Goal: Navigation & Orientation: Find specific page/section

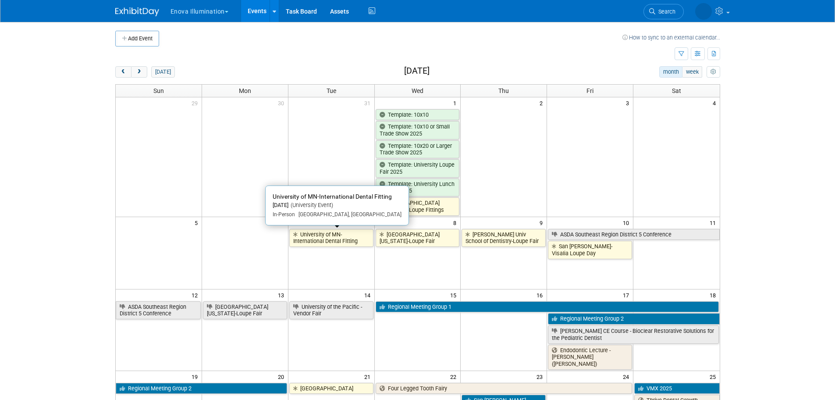
click at [325, 236] on link "University of MN-International Dental Fitting" at bounding box center [331, 238] width 84 height 18
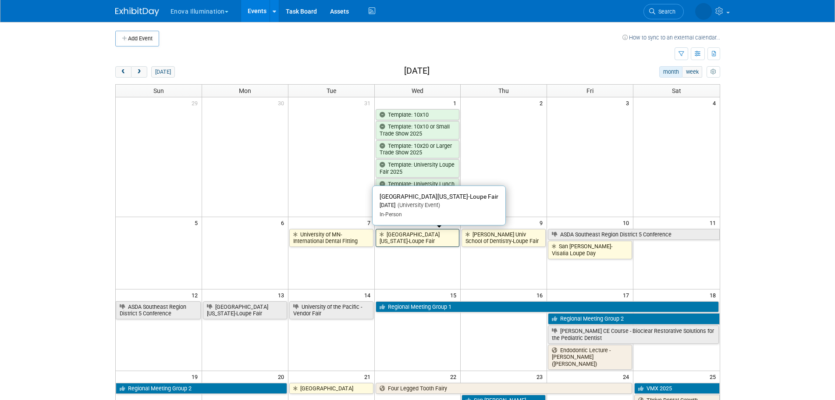
click at [418, 240] on link "[GEOGRAPHIC_DATA][US_STATE]-Loupe Fair" at bounding box center [418, 238] width 84 height 18
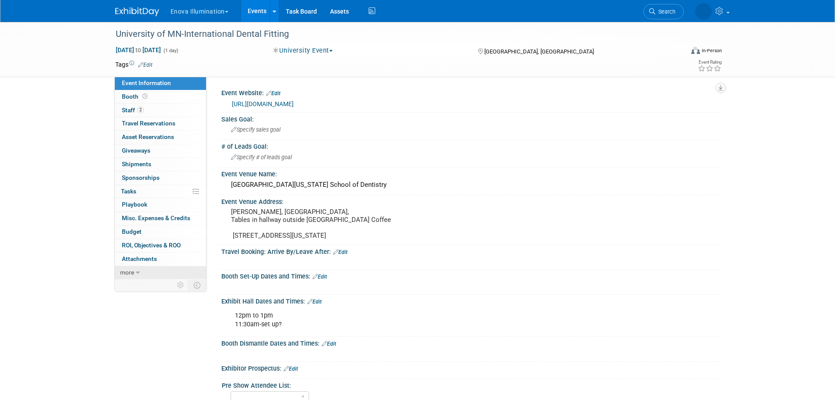
click at [186, 266] on link "more" at bounding box center [160, 272] width 91 height 13
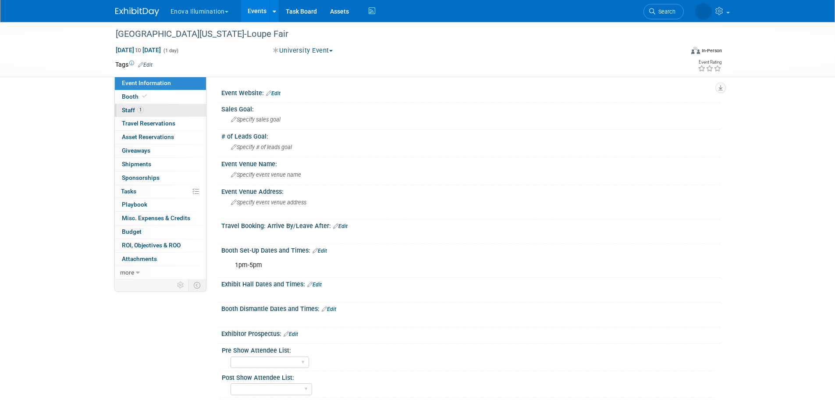
click at [173, 112] on link "1 Staff 1" at bounding box center [160, 110] width 91 height 13
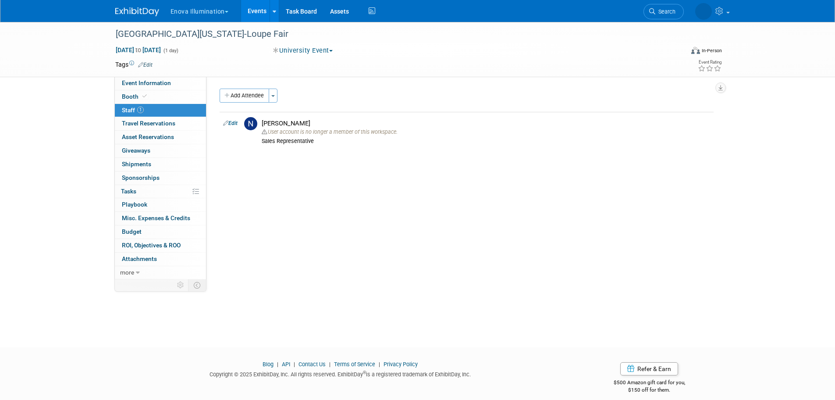
click at [148, 14] on img at bounding box center [137, 11] width 44 height 9
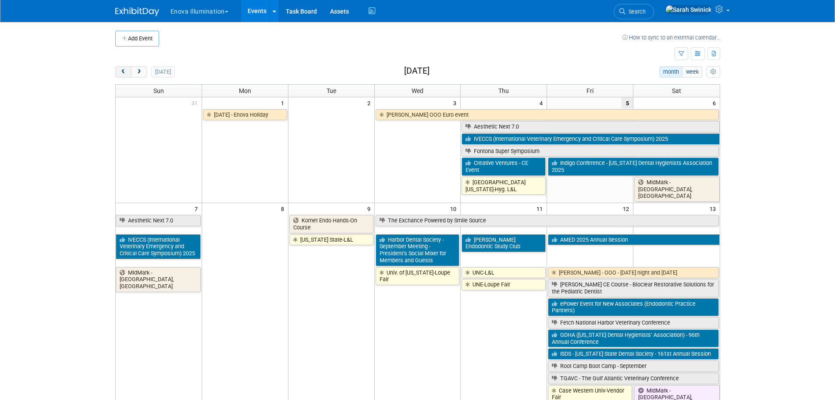
click at [125, 76] on button "prev" at bounding box center [123, 71] width 16 height 11
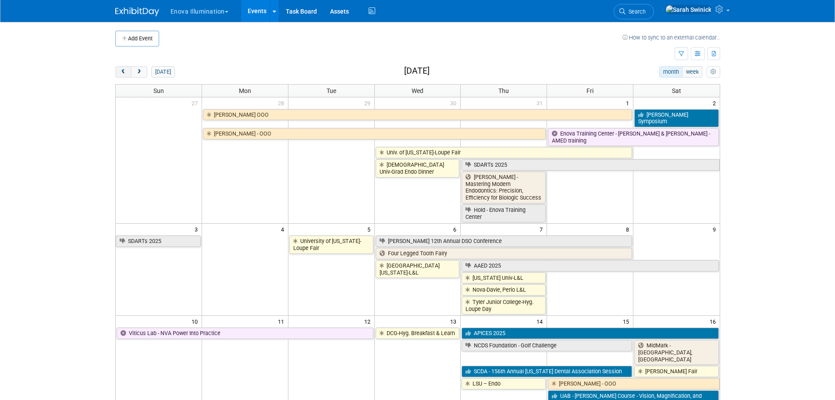
click at [125, 75] on button "prev" at bounding box center [123, 71] width 16 height 11
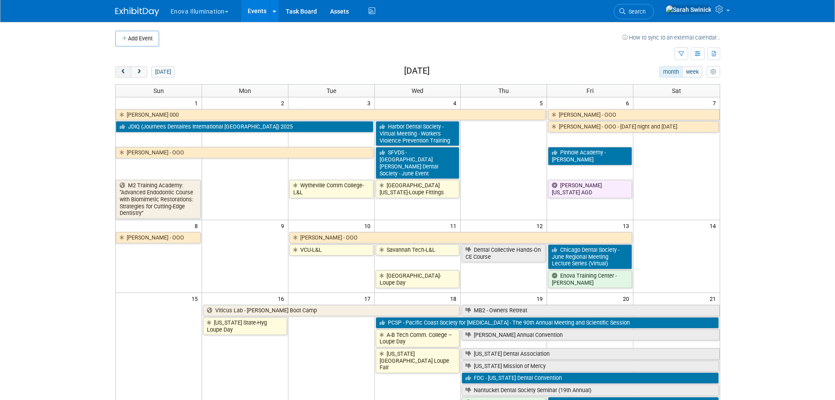
click at [122, 76] on button "prev" at bounding box center [123, 71] width 16 height 11
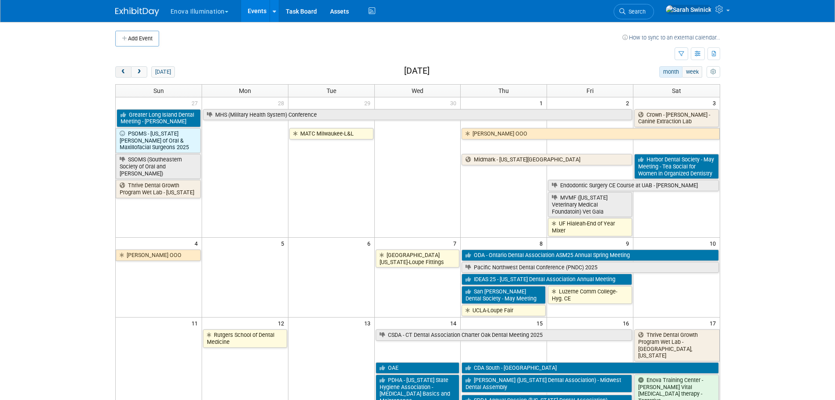
click at [122, 76] on button "prev" at bounding box center [123, 71] width 16 height 11
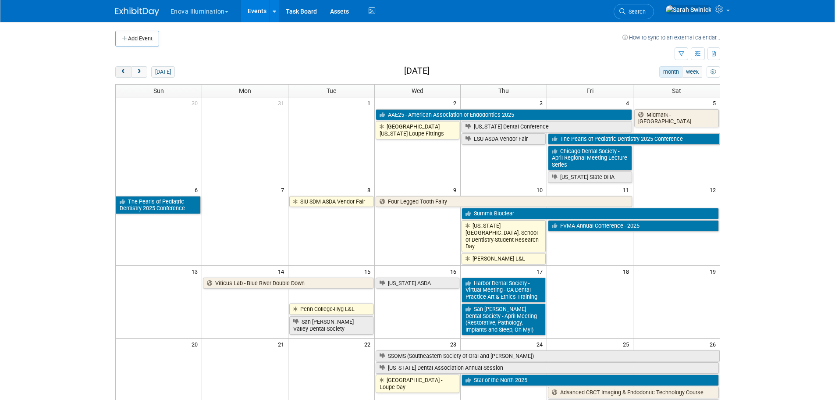
click at [121, 76] on button "prev" at bounding box center [123, 71] width 16 height 11
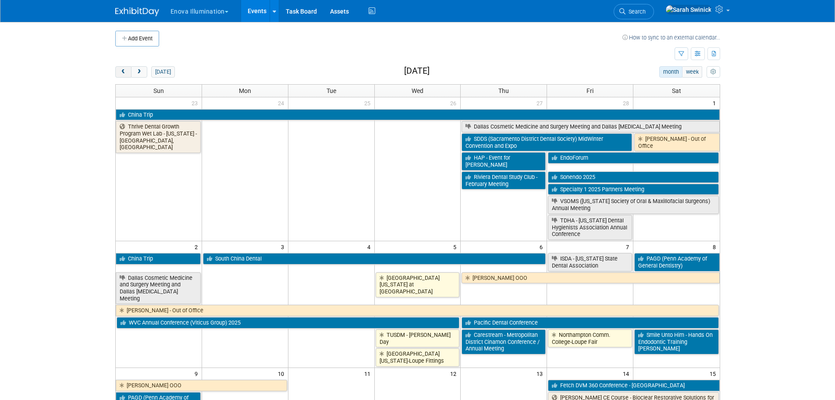
click at [120, 77] on button "prev" at bounding box center [123, 71] width 16 height 11
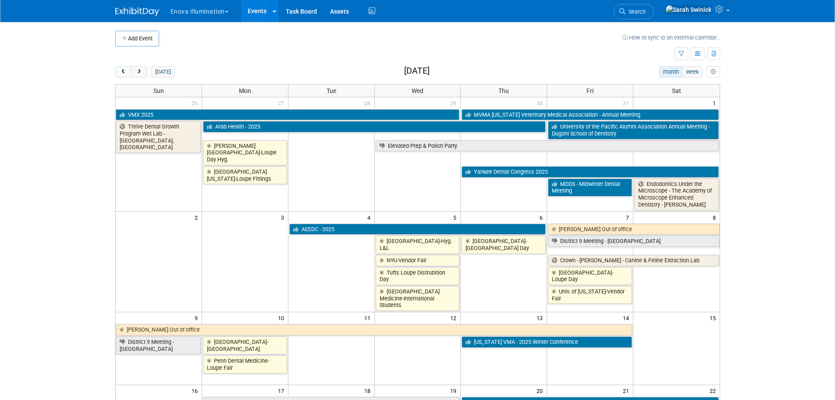
click at [653, 6] on link "Search" at bounding box center [633, 11] width 40 height 15
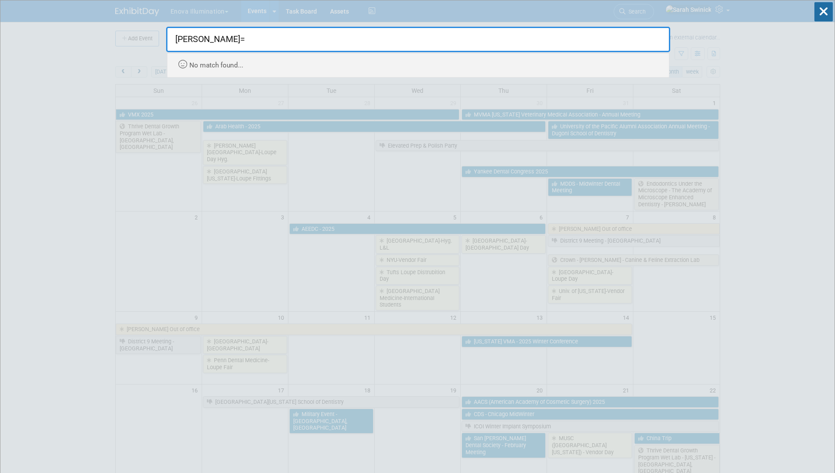
type input "nichol="
drag, startPoint x: 42, startPoint y: 172, endPoint x: 64, endPoint y: 176, distance: 21.8
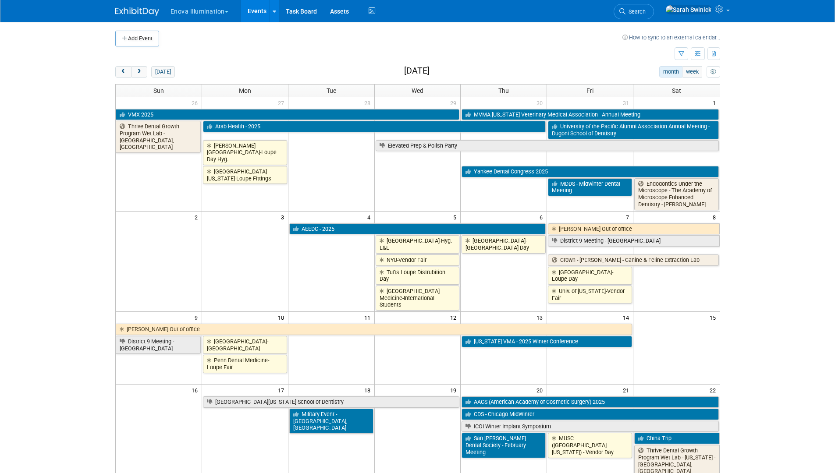
click at [510, 58] on td at bounding box center [394, 53] width 559 height 15
drag, startPoint x: 470, startPoint y: 118, endPoint x: 447, endPoint y: 148, distance: 37.4
click at [377, 202] on div "Add Event How to sync to an external calendar... New Event Duplicate Event Warn…" at bounding box center [418, 394] width 618 height 744
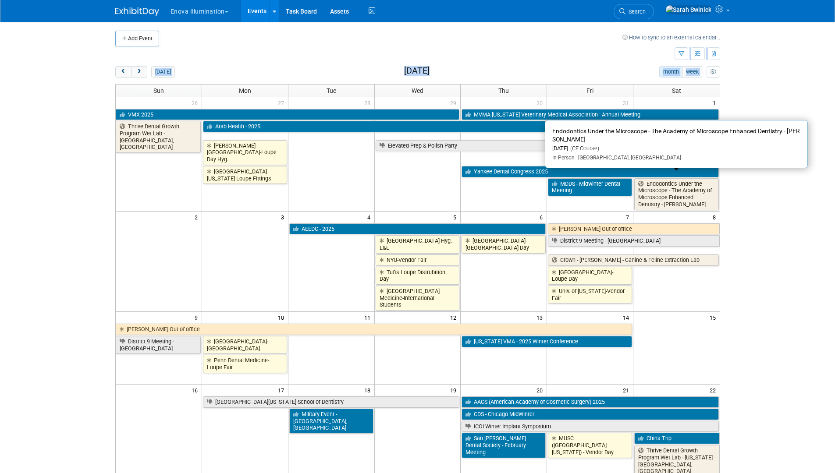
click at [147, 399] on td at bounding box center [159, 437] width 86 height 82
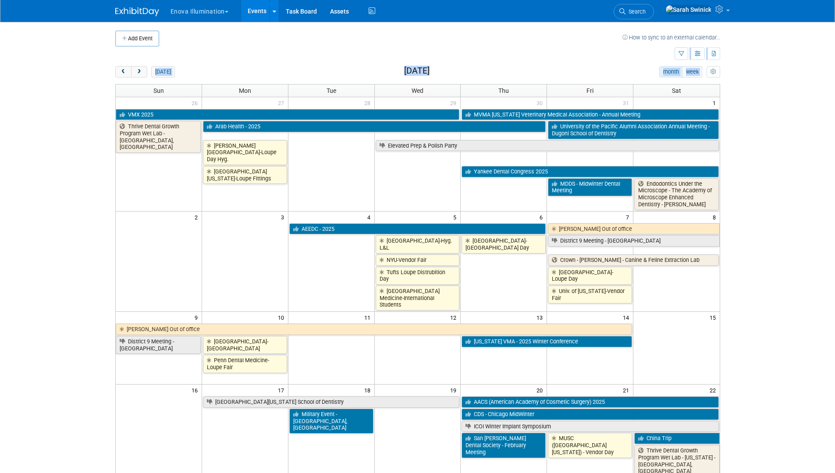
click at [73, 399] on body "Enova Illumination Choose Workspace: enova Enova Illumination Enova Illuminatio…" at bounding box center [417, 236] width 835 height 473
click at [74, 397] on body "Enova Illumination Choose Workspace: enova Enova Illumination Enova Illuminatio…" at bounding box center [417, 236] width 835 height 473
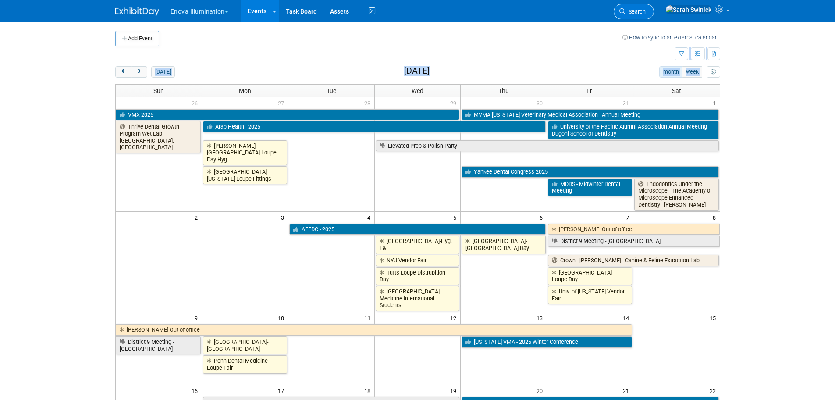
click at [645, 11] on span "Search" at bounding box center [635, 11] width 20 height 7
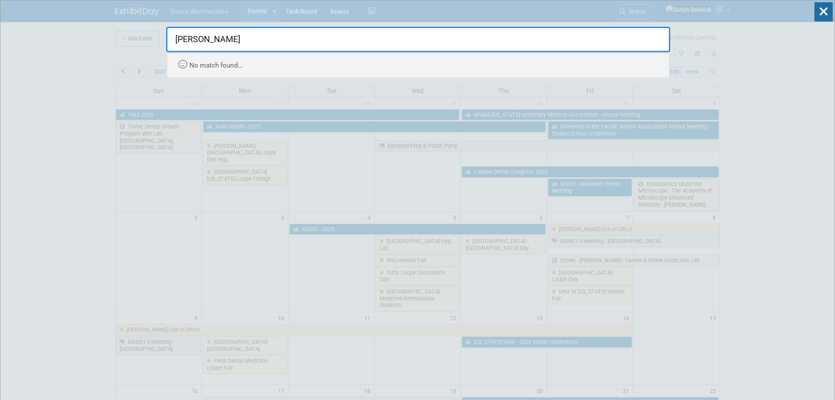
type input "nicholas"
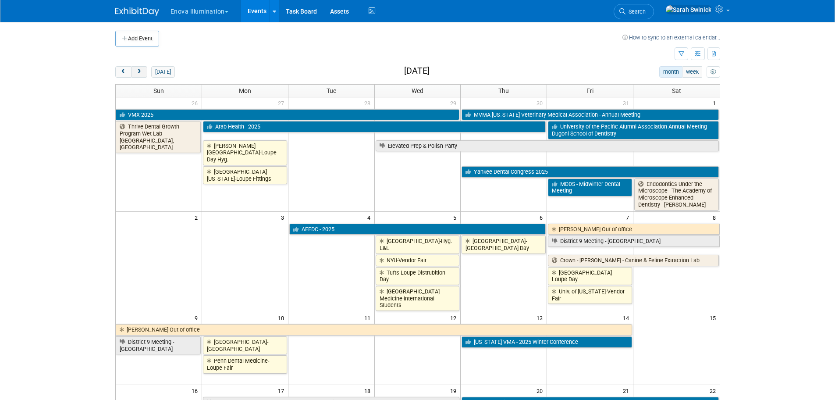
drag, startPoint x: 127, startPoint y: 67, endPoint x: 135, endPoint y: 74, distance: 10.7
click at [127, 68] on button "prev" at bounding box center [123, 71] width 16 height 11
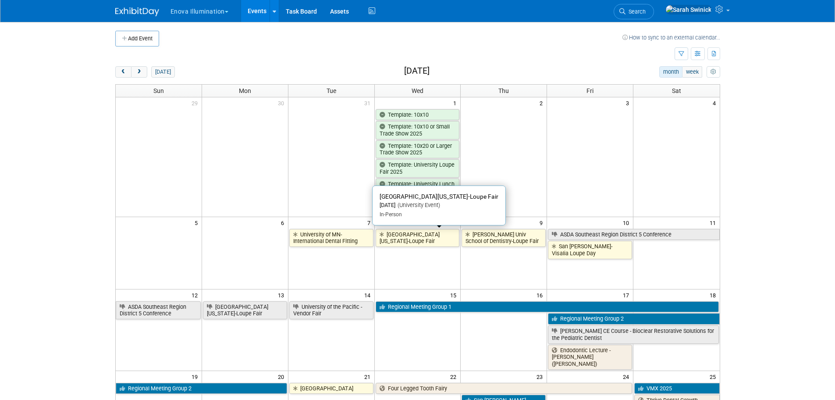
click at [400, 239] on link "[GEOGRAPHIC_DATA][US_STATE]-Loupe Fair" at bounding box center [418, 238] width 84 height 18
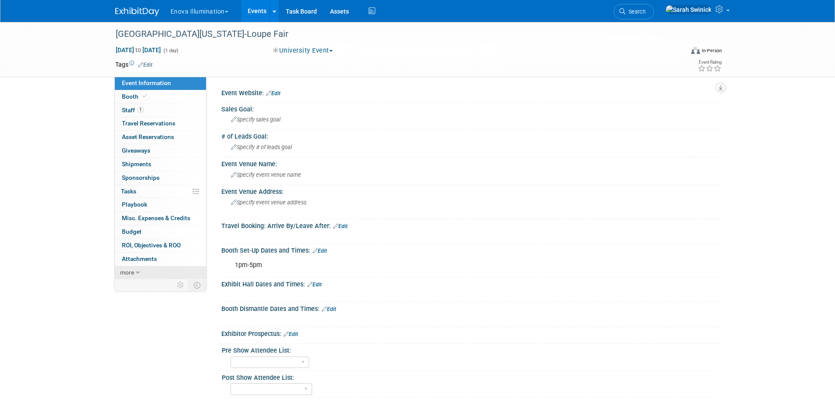
click at [160, 271] on link "more" at bounding box center [160, 272] width 91 height 13
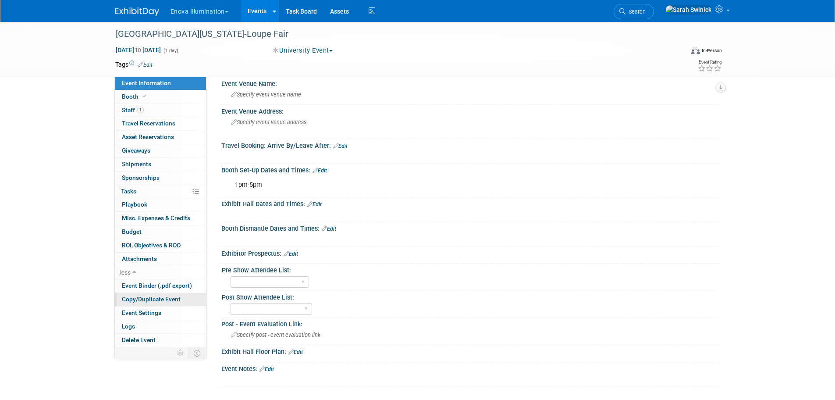
scroll to position [88, 0]
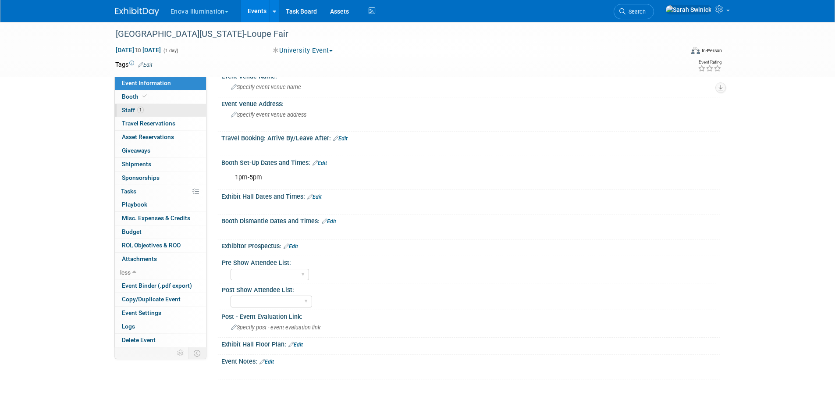
click at [171, 113] on link "1 Staff 1" at bounding box center [160, 110] width 91 height 13
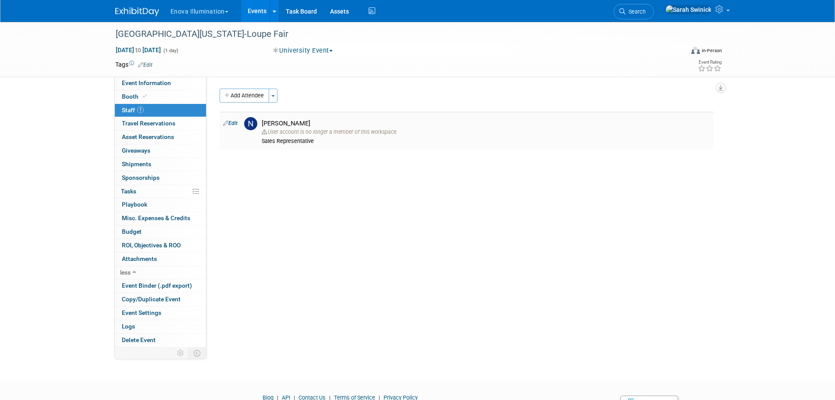
click at [268, 126] on div "Nicholas Snyder" at bounding box center [486, 123] width 448 height 8
click at [270, 126] on div "Nicholas Snyder" at bounding box center [486, 123] width 448 height 8
click at [270, 125] on div "Nicholas Snyder" at bounding box center [486, 123] width 448 height 8
drag, startPoint x: 270, startPoint y: 125, endPoint x: 275, endPoint y: 128, distance: 5.9
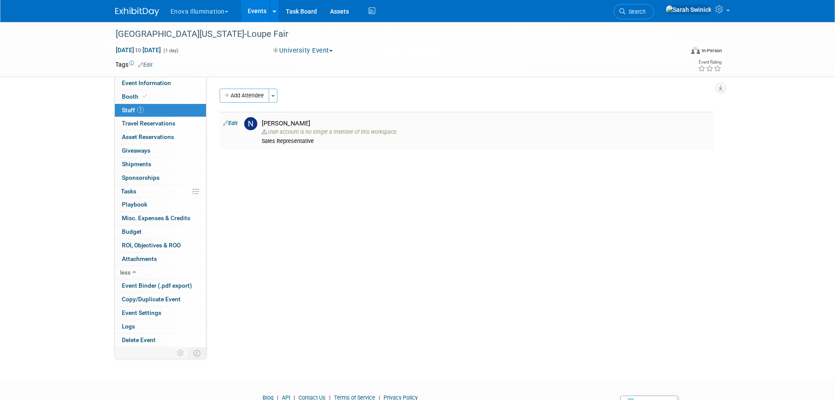
click at [270, 126] on div "Nicholas Snyder" at bounding box center [486, 123] width 448 height 8
click at [354, 181] on div "Event Website: Edit Sales Goal: Specify sales goal # of Leads Goal: Specify # o…" at bounding box center [463, 212] width 514 height 270
drag, startPoint x: 151, startPoint y: 7, endPoint x: 147, endPoint y: 9, distance: 5.1
click at [151, 7] on link at bounding box center [142, 7] width 54 height 7
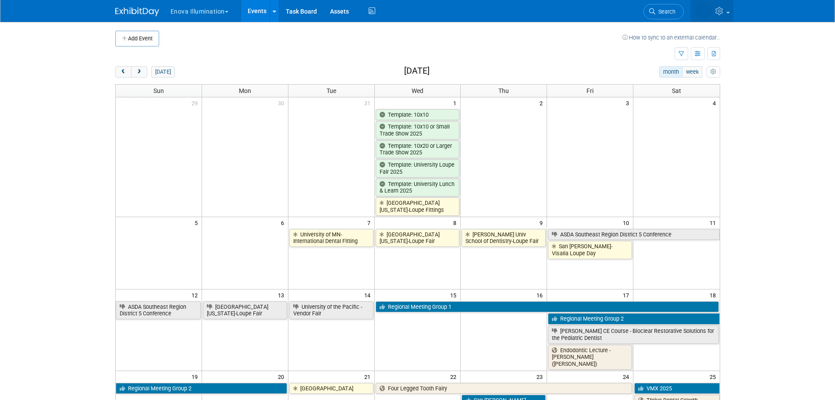
click at [719, 9] on icon at bounding box center [720, 11] width 10 height 8
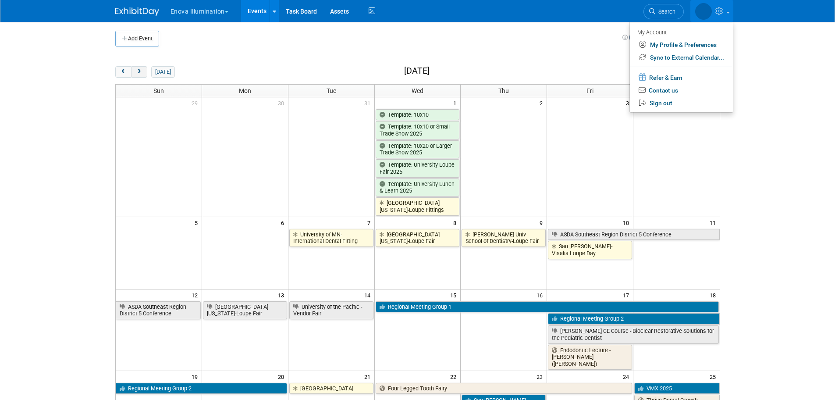
drag, startPoint x: 146, startPoint y: 78, endPoint x: 141, endPoint y: 75, distance: 5.7
click at [144, 77] on div "today month week January 2025" at bounding box center [417, 72] width 605 height 12
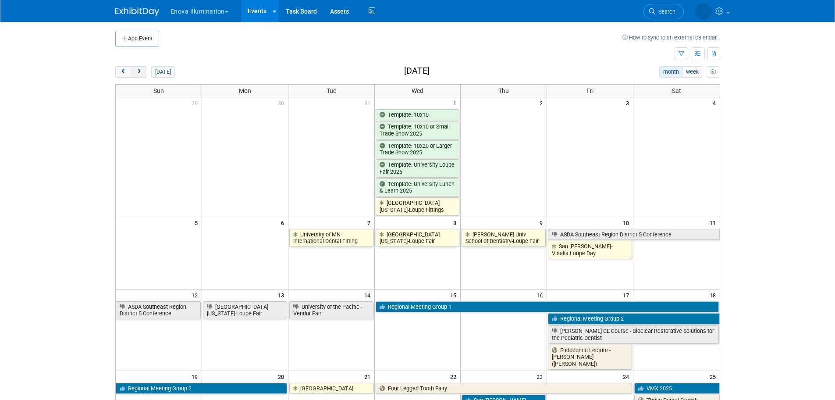
click at [141, 75] on button "next" at bounding box center [139, 71] width 16 height 11
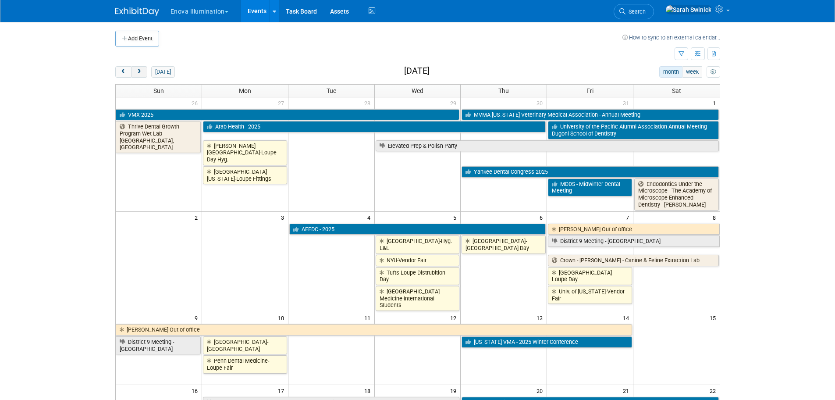
click at [141, 74] on button "next" at bounding box center [139, 71] width 16 height 11
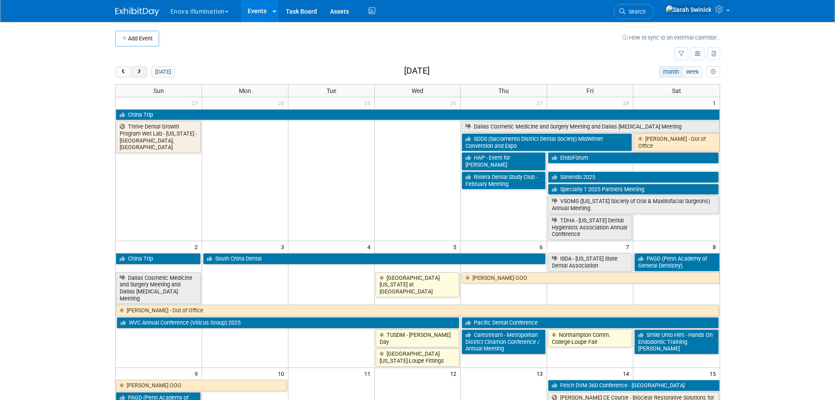
click at [141, 74] on button "next" at bounding box center [139, 71] width 16 height 11
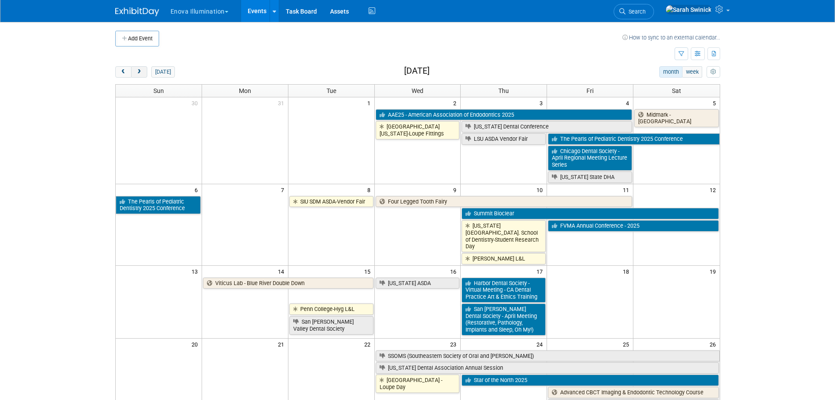
click at [141, 74] on span "next" at bounding box center [139, 72] width 7 height 6
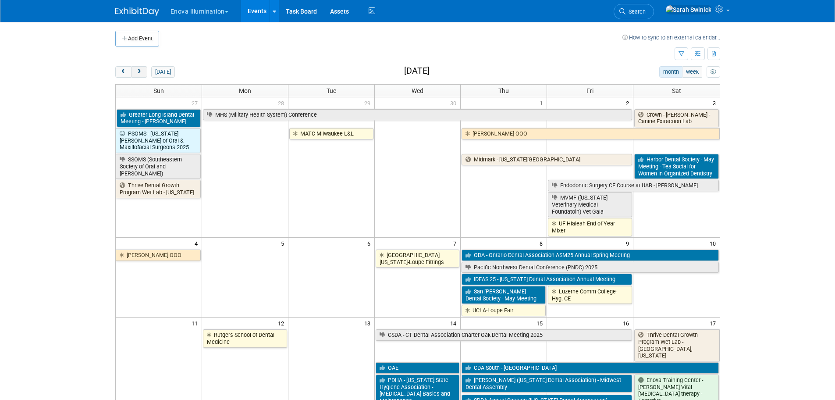
click at [141, 74] on span "next" at bounding box center [139, 72] width 7 height 6
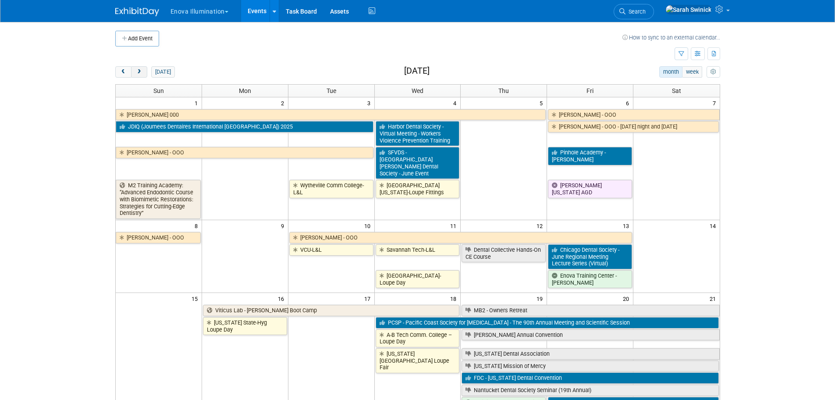
click at [141, 74] on span "next" at bounding box center [139, 72] width 7 height 6
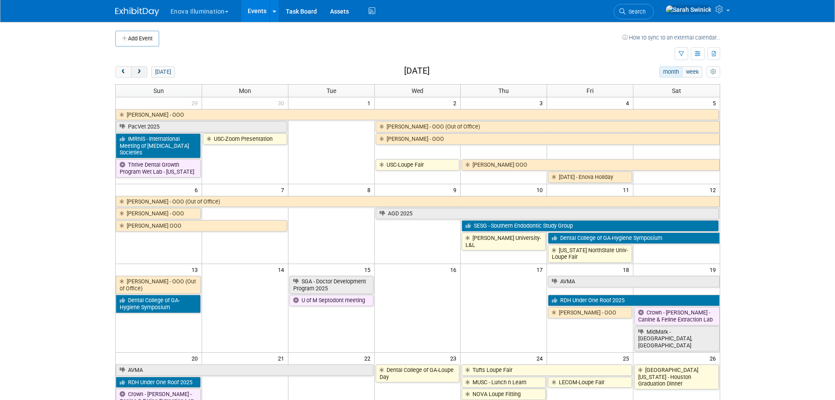
click at [141, 74] on span "next" at bounding box center [139, 72] width 7 height 6
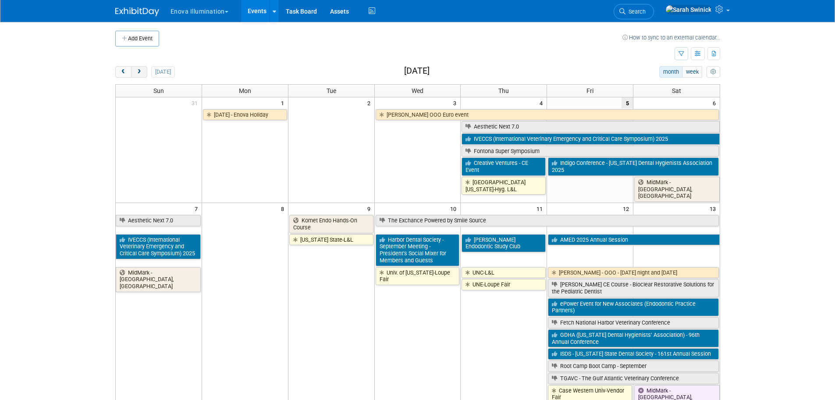
click at [141, 74] on span "next" at bounding box center [139, 72] width 7 height 6
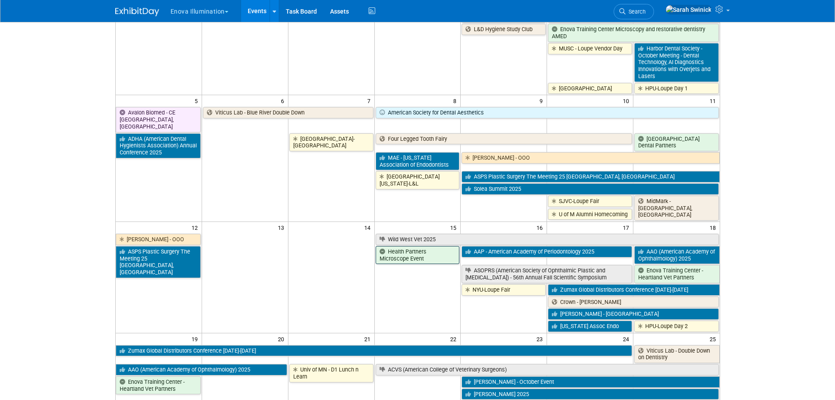
scroll to position [131, 0]
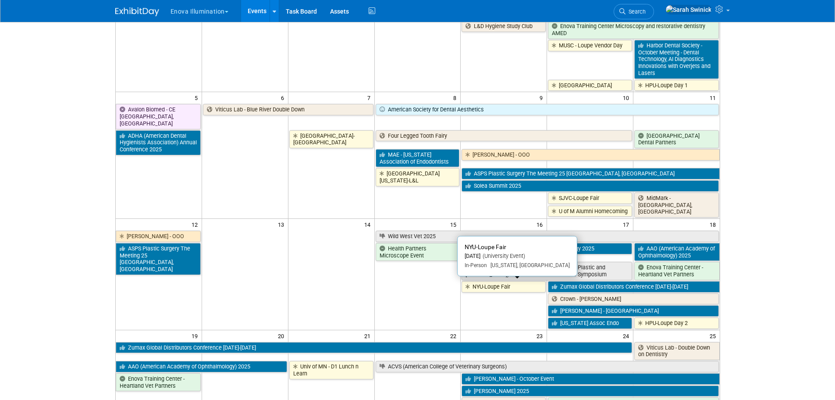
click at [501, 284] on link "NYU-Loupe Fair" at bounding box center [503, 286] width 84 height 11
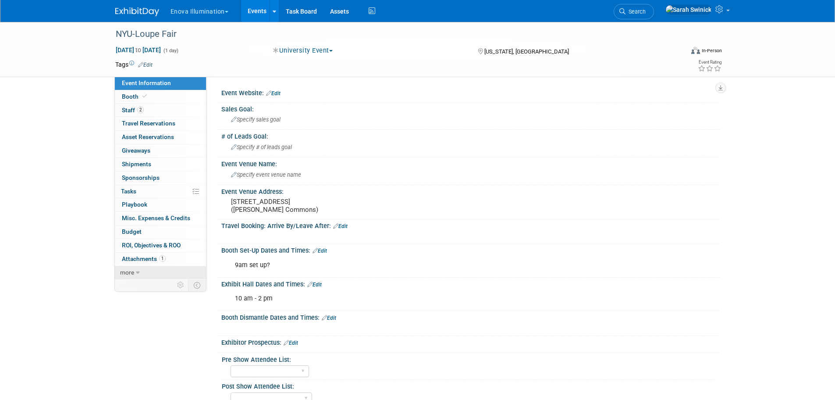
click at [172, 271] on link "more" at bounding box center [160, 272] width 91 height 13
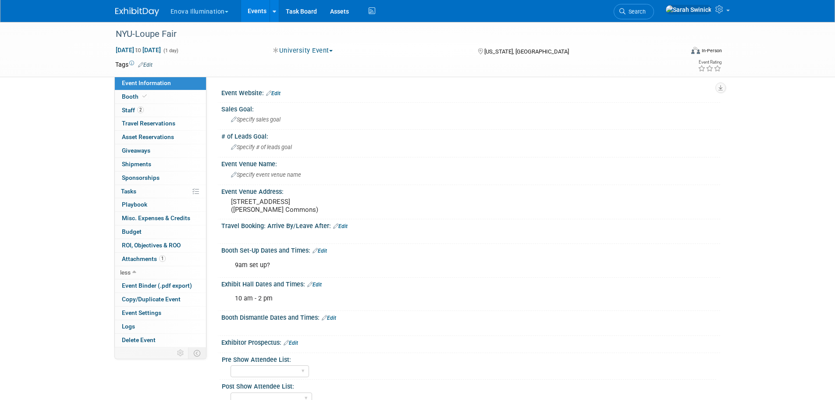
drag, startPoint x: 164, startPoint y: 257, endPoint x: 218, endPoint y: 276, distance: 56.7
click at [164, 257] on span "1" at bounding box center [162, 258] width 7 height 7
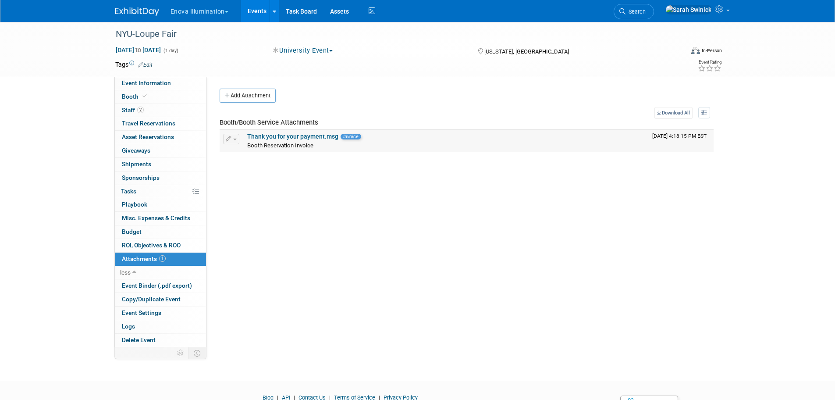
click at [294, 136] on link "Thank you for your payment.msg" at bounding box center [292, 136] width 91 height 7
drag, startPoint x: 135, startPoint y: 12, endPoint x: 138, endPoint y: 18, distance: 6.1
click at [135, 13] on img at bounding box center [137, 11] width 44 height 9
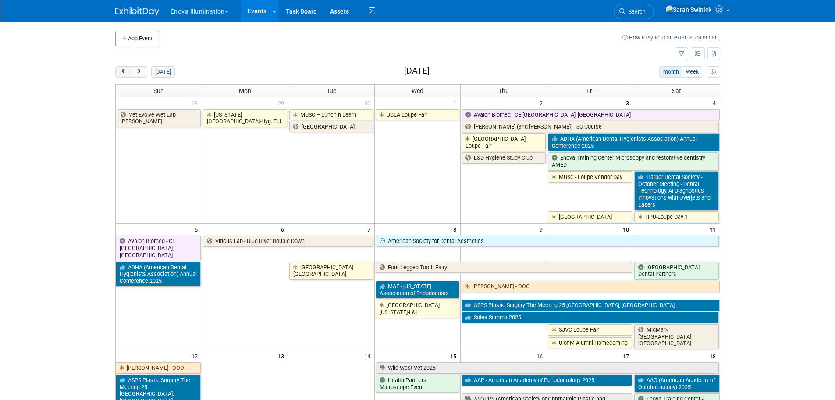
drag, startPoint x: 124, startPoint y: 58, endPoint x: 124, endPoint y: 72, distance: 13.6
click at [124, 72] on span "prev" at bounding box center [123, 72] width 7 height 6
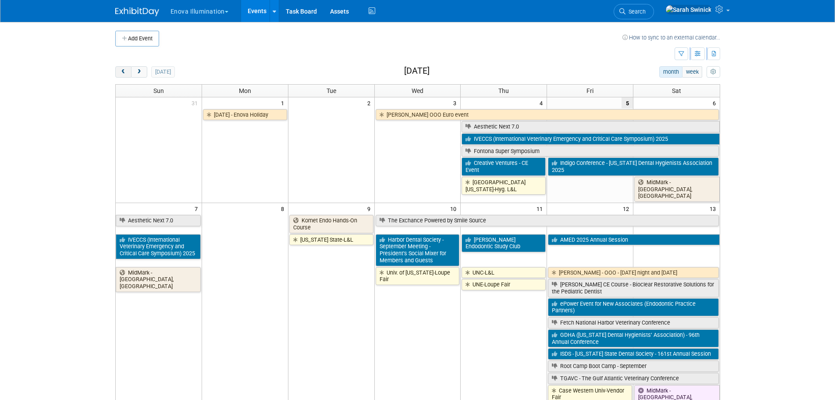
click at [124, 72] on span "prev" at bounding box center [123, 72] width 7 height 6
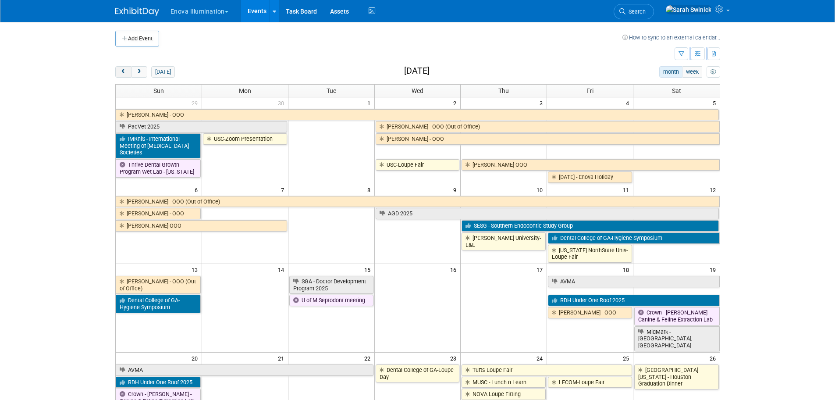
click at [124, 72] on span "prev" at bounding box center [123, 72] width 7 height 6
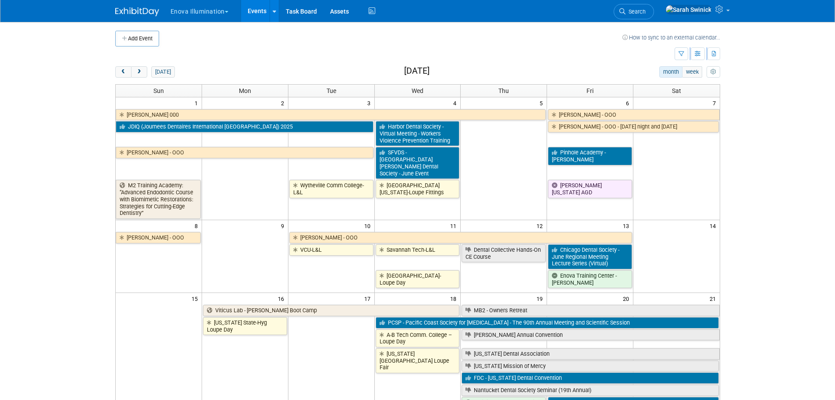
drag, startPoint x: 124, startPoint y: 71, endPoint x: 123, endPoint y: 63, distance: 8.8
click at [123, 65] on div "Add Event How to sync to an external calendar... New Event Duplicate Event Warn…" at bounding box center [418, 398] width 618 height 752
click at [122, 62] on div "Add Event How to sync to an external calendar... New Event Duplicate Event Warn…" at bounding box center [418, 398] width 618 height 752
click at [117, 71] on button "prev" at bounding box center [123, 71] width 16 height 11
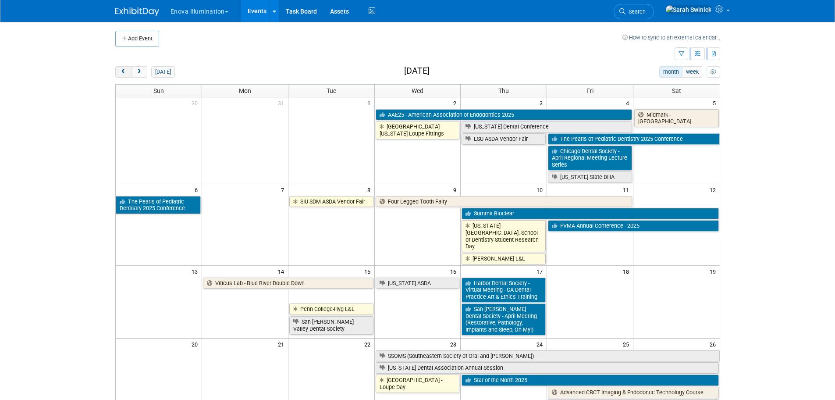
click at [117, 71] on button "prev" at bounding box center [123, 71] width 16 height 11
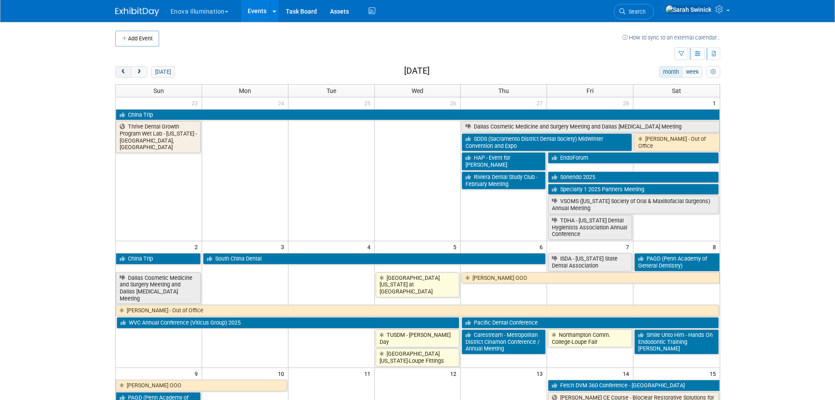
click at [127, 75] on button "prev" at bounding box center [123, 71] width 16 height 11
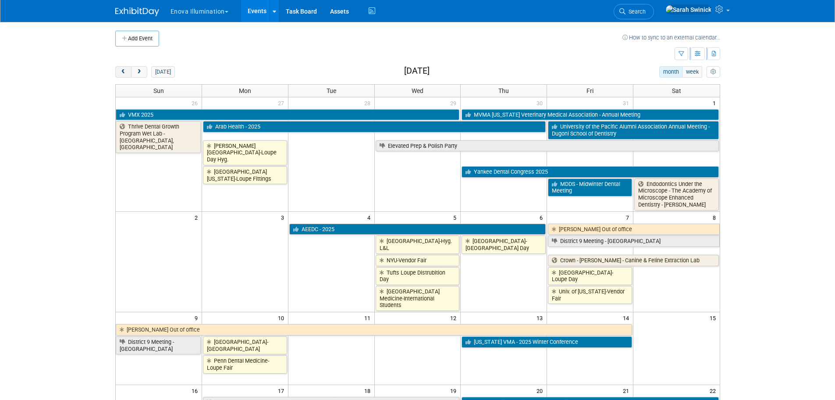
click at [127, 75] on button "prev" at bounding box center [123, 71] width 16 height 11
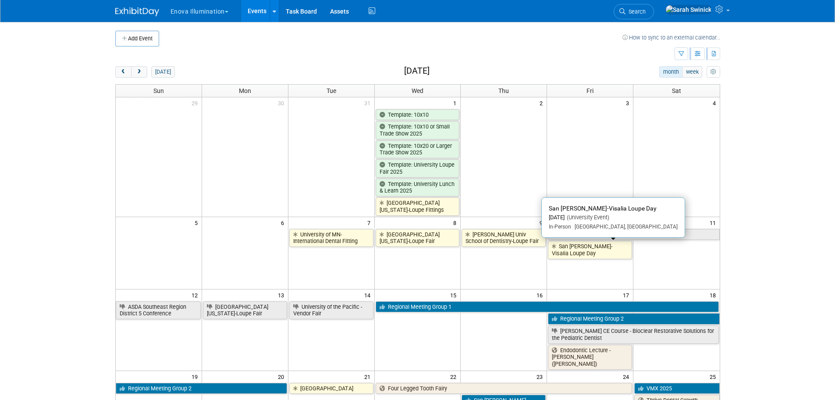
click at [607, 259] on div "5 6 7 8 9 10 11 University of MN-International Dental Fitting Univ of Colorado-…" at bounding box center [418, 237] width 604 height 43
click at [606, 248] on link "San [PERSON_NAME]-Visalia Loupe Day" at bounding box center [590, 250] width 84 height 18
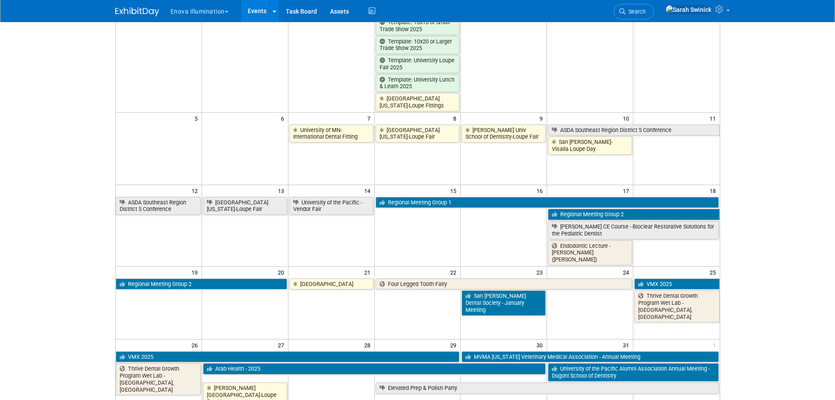
scroll to position [131, 0]
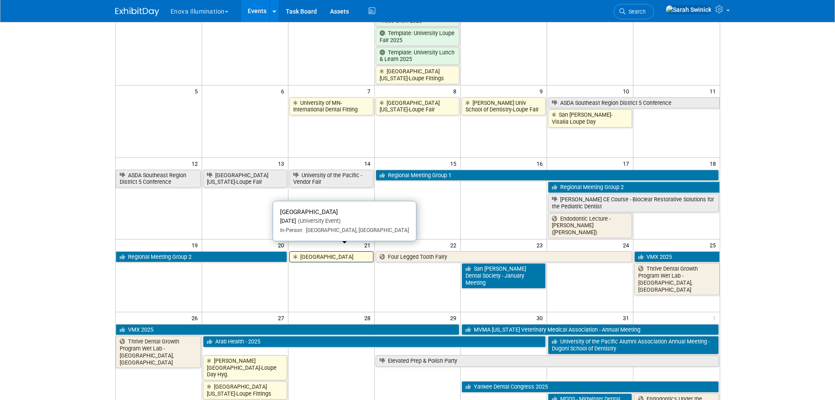
click at [344, 252] on link "[GEOGRAPHIC_DATA]" at bounding box center [331, 256] width 84 height 11
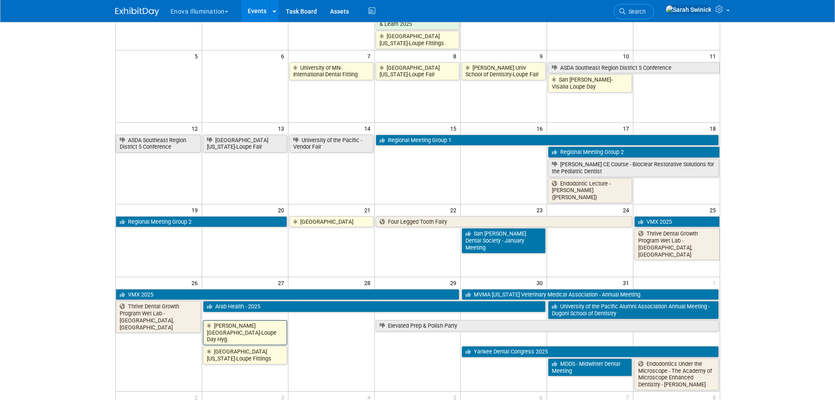
scroll to position [219, 0]
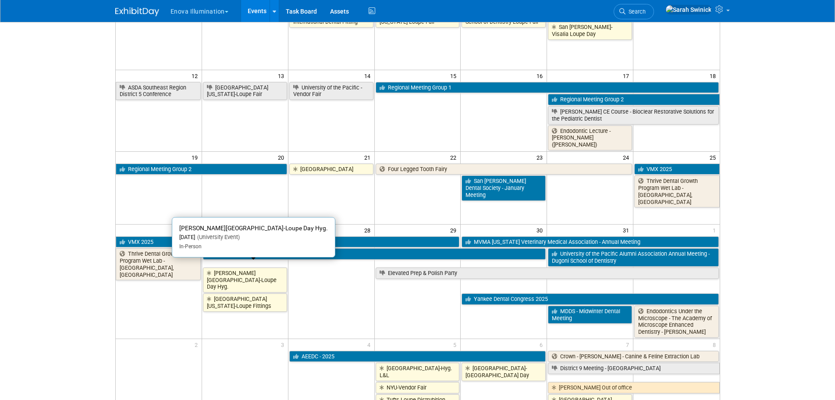
click at [259, 272] on link "[PERSON_NAME][GEOGRAPHIC_DATA]-Loupe Day Hyg." at bounding box center [245, 279] width 84 height 25
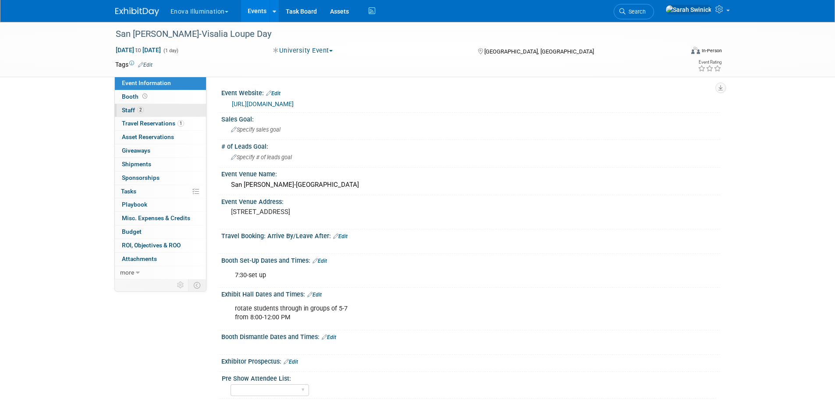
click at [155, 106] on link "2 Staff 2" at bounding box center [160, 110] width 91 height 13
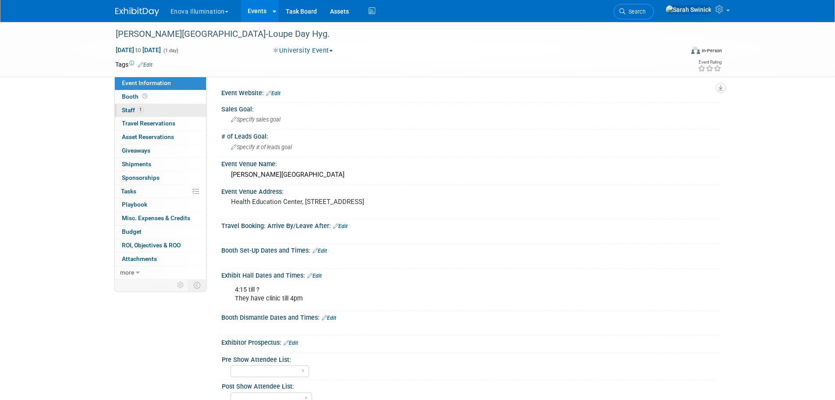
click at [170, 106] on link "1 Staff 1" at bounding box center [160, 110] width 91 height 13
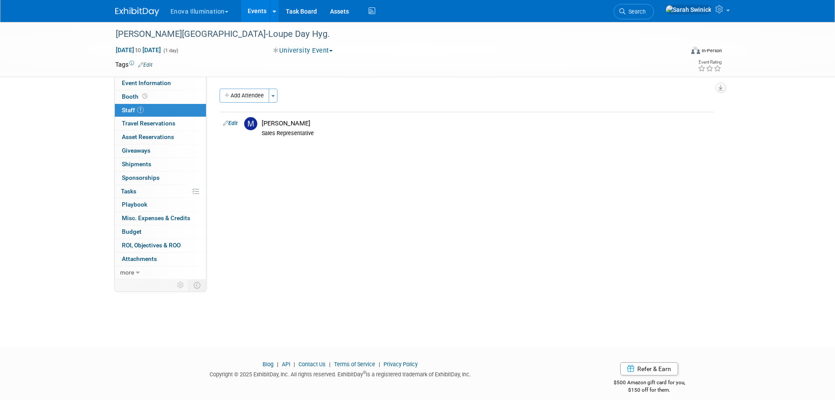
click at [144, 14] on img at bounding box center [137, 11] width 44 height 9
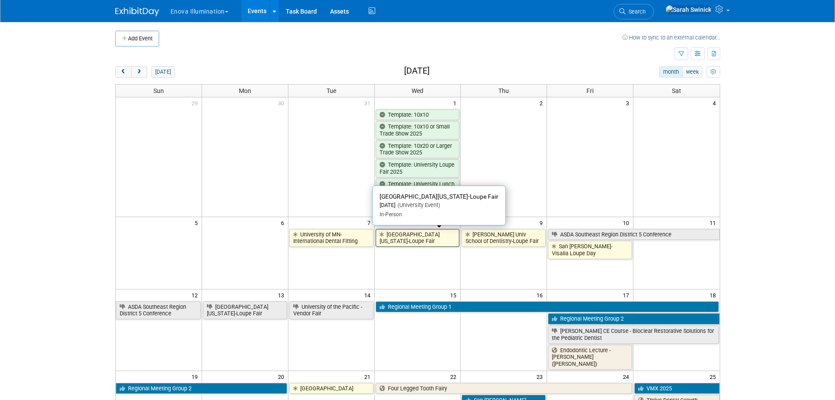
click at [404, 232] on link "[GEOGRAPHIC_DATA][US_STATE]-Loupe Fair" at bounding box center [418, 238] width 84 height 18
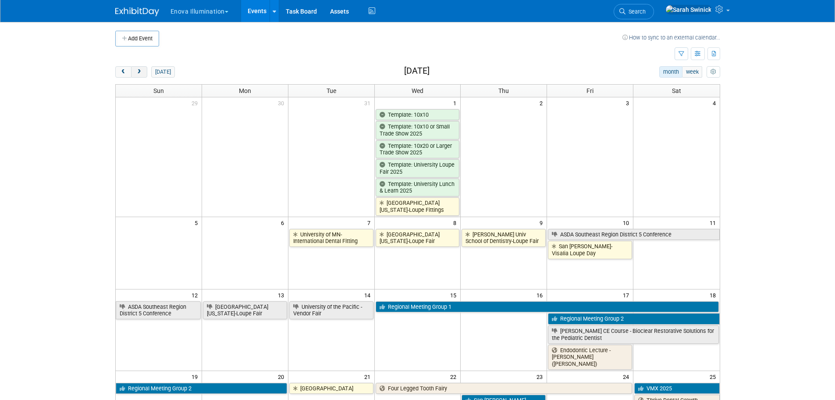
click at [145, 72] on button "next" at bounding box center [139, 71] width 16 height 11
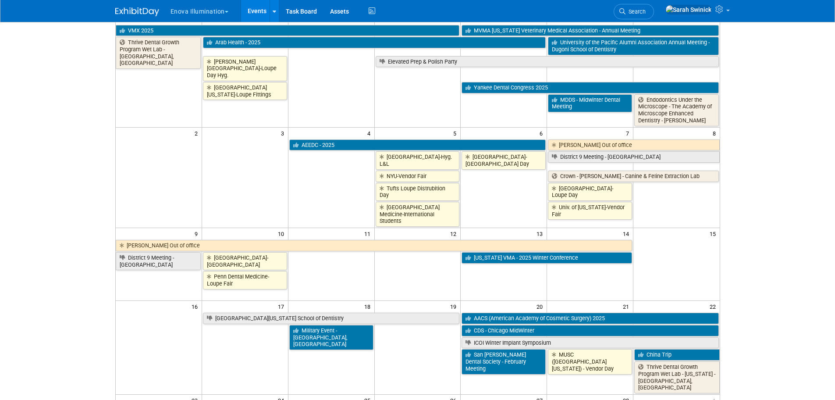
scroll to position [88, 0]
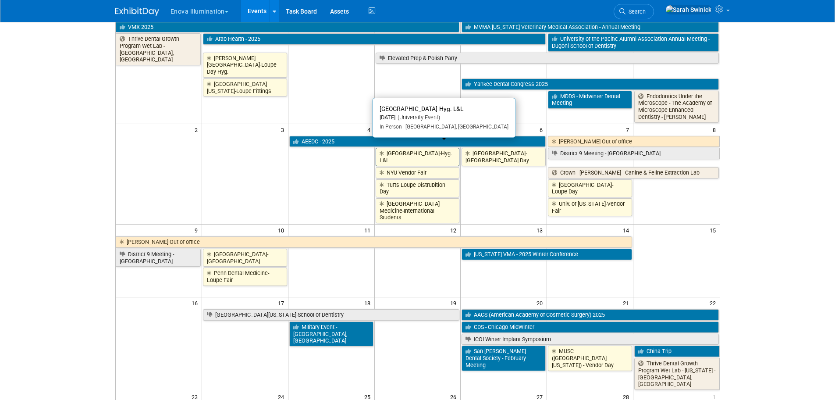
click at [400, 148] on link "[GEOGRAPHIC_DATA]-Hyg. L&L" at bounding box center [418, 157] width 84 height 18
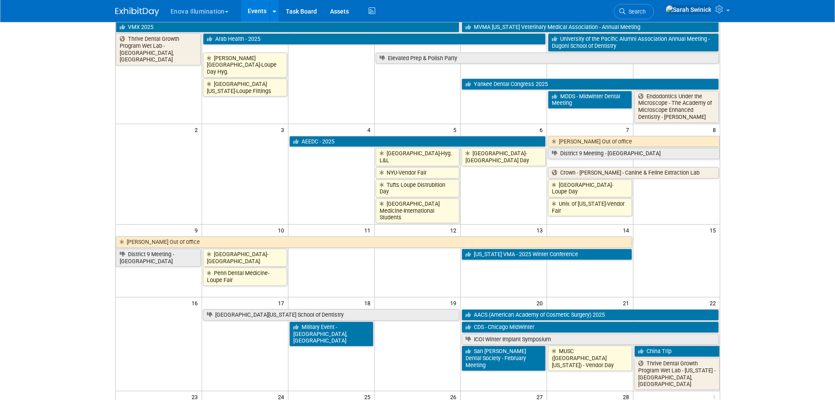
click at [402, 167] on link "NYU-Vendor Fair" at bounding box center [418, 172] width 84 height 11
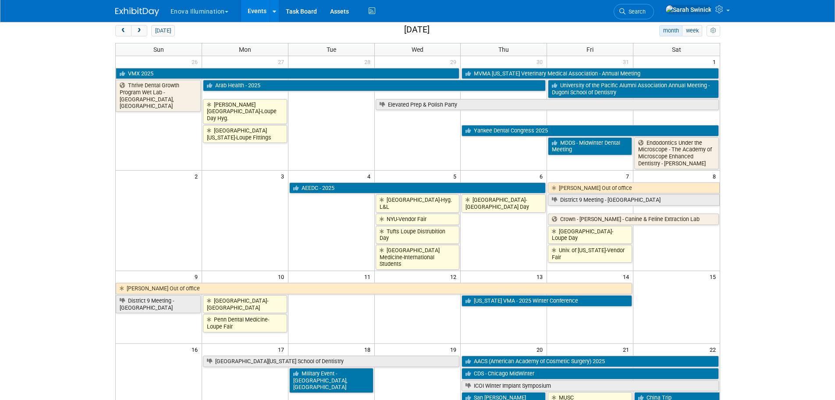
scroll to position [0, 0]
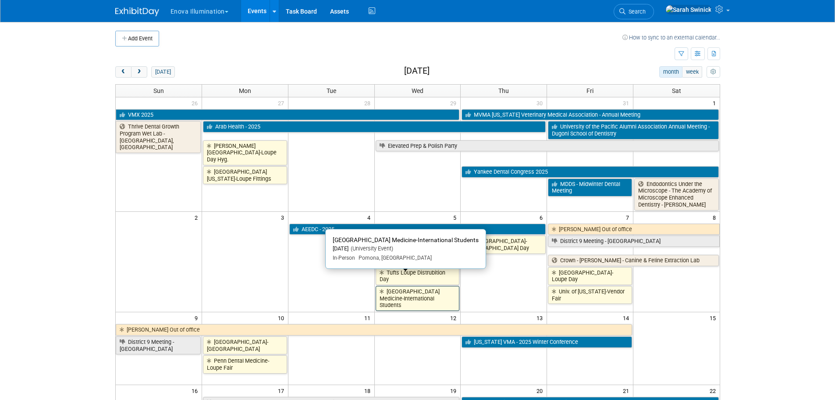
click at [430, 286] on link "Western Univ College of Dental Medicine-International Students" at bounding box center [418, 298] width 84 height 25
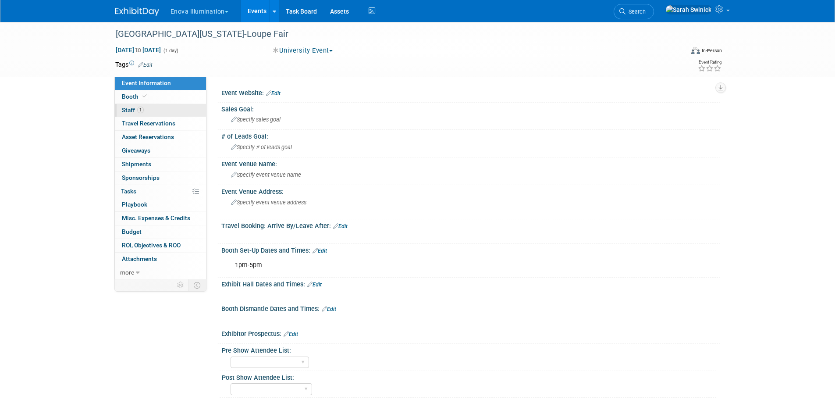
click at [151, 106] on link "1 Staff 1" at bounding box center [160, 110] width 91 height 13
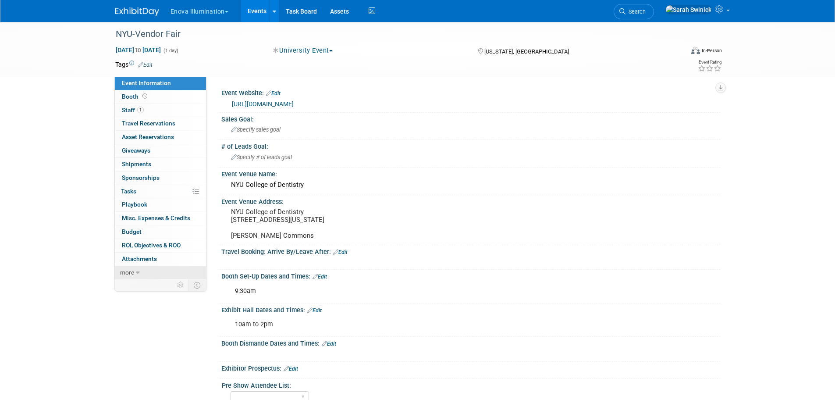
click at [151, 272] on link "more" at bounding box center [160, 272] width 91 height 13
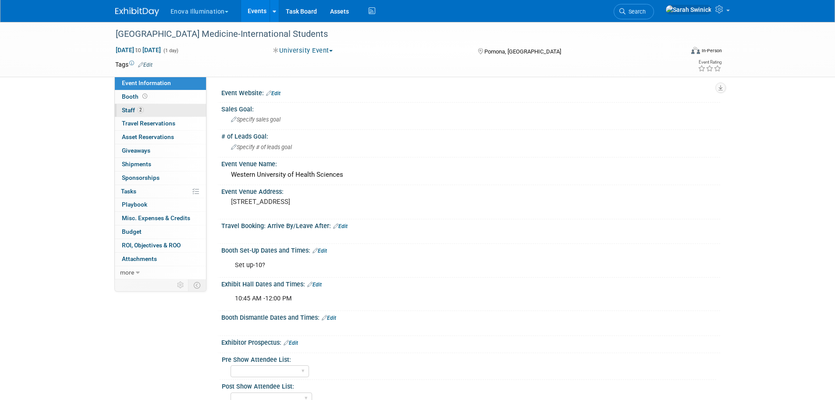
drag, startPoint x: 178, startPoint y: 85, endPoint x: 184, endPoint y: 111, distance: 26.6
click at [178, 86] on link "Event Information" at bounding box center [160, 83] width 91 height 13
click at [184, 110] on link "2 Staff 2" at bounding box center [160, 110] width 91 height 13
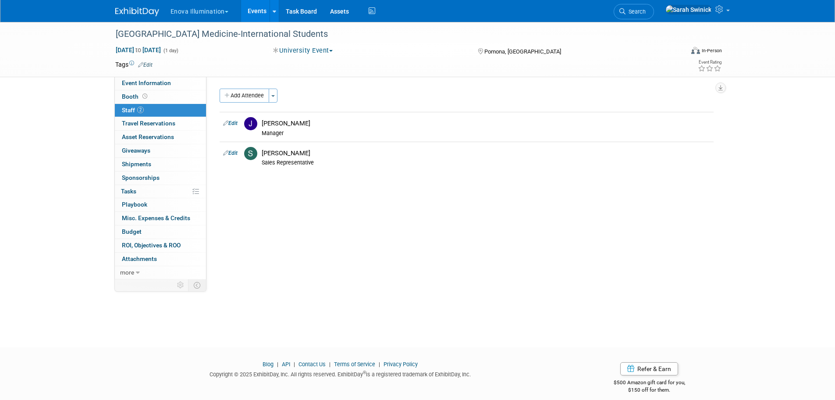
click at [143, 11] on img at bounding box center [137, 11] width 44 height 9
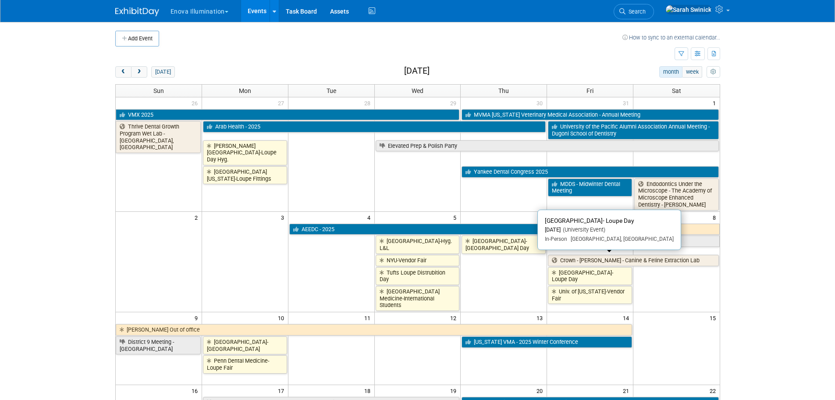
click at [573, 267] on link "[GEOGRAPHIC_DATA]- Loupe Day" at bounding box center [590, 276] width 84 height 18
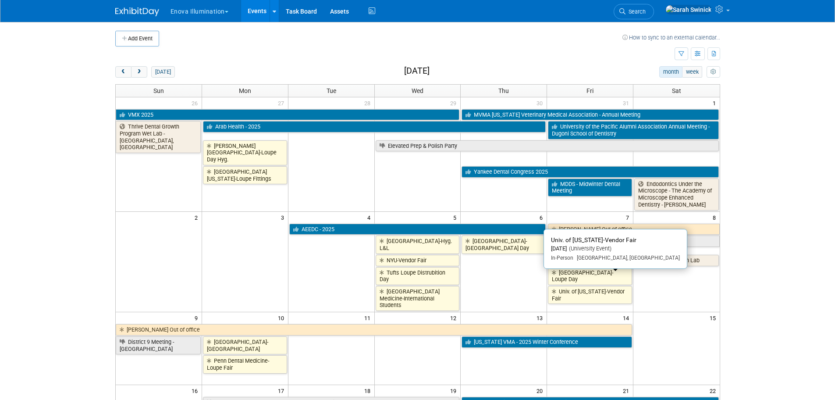
click at [571, 286] on link "Univ. of [US_STATE]-Vendor Fair" at bounding box center [590, 295] width 84 height 18
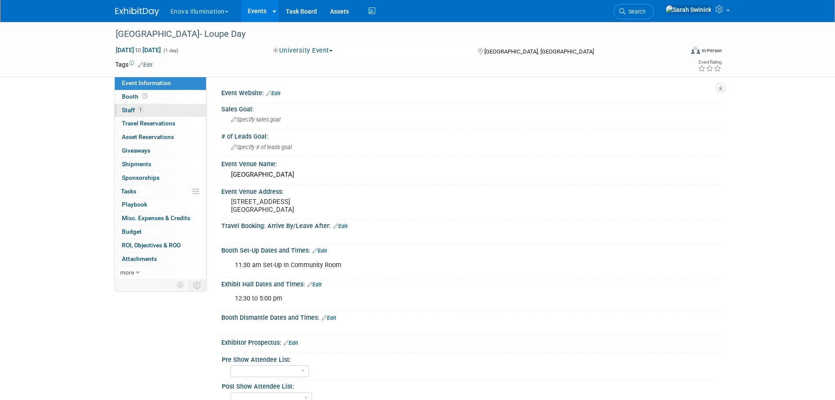
click at [137, 109] on span "1" at bounding box center [140, 109] width 7 height 7
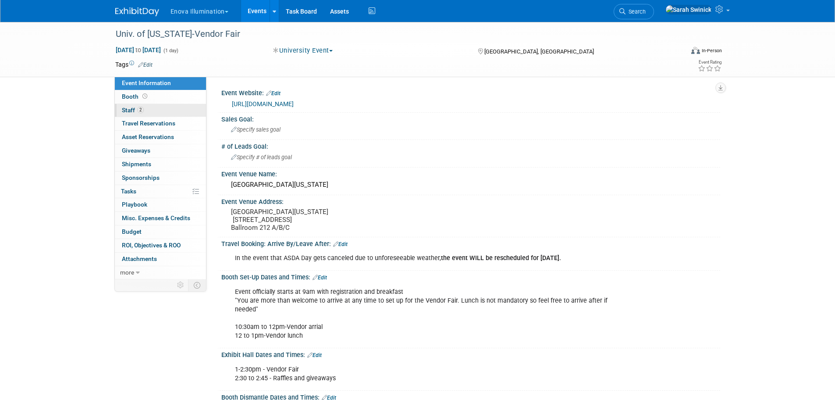
click at [155, 111] on link "2 Staff 2" at bounding box center [160, 110] width 91 height 13
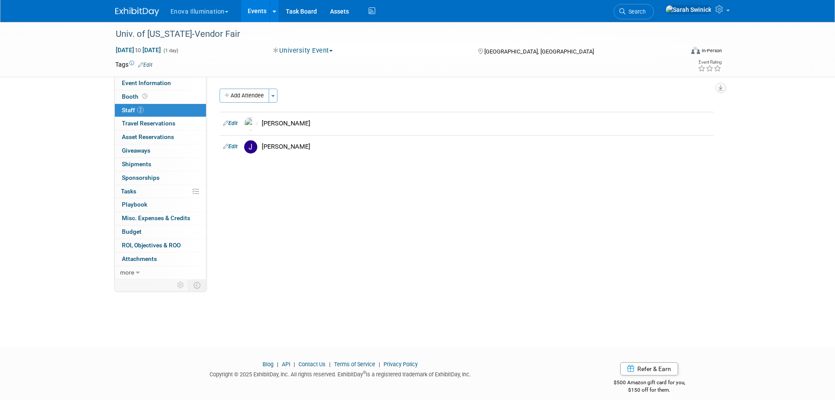
click at [294, 204] on div "Event Website: Edit https://www.uky.edu/ Sales Goal: Specify sales goal # of Le…" at bounding box center [463, 178] width 514 height 202
click at [645, 11] on span "Search" at bounding box center [635, 11] width 20 height 7
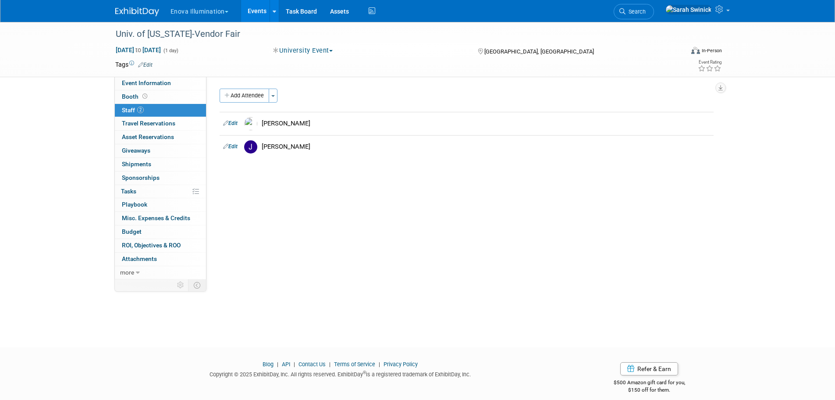
click at [649, 7] on link "Search" at bounding box center [633, 11] width 40 height 15
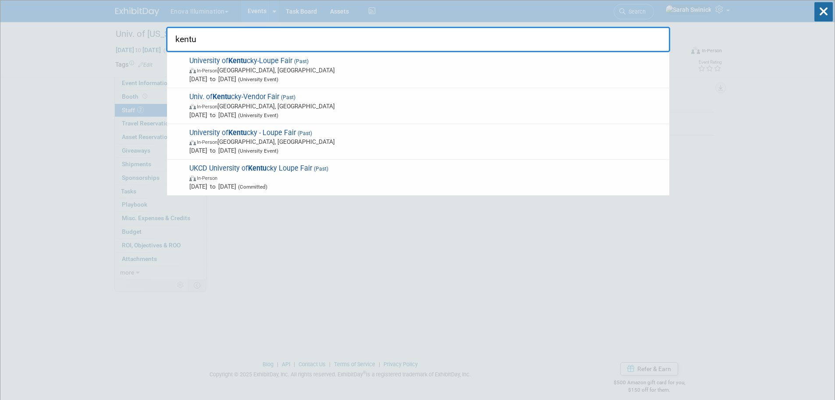
type input "kentu"
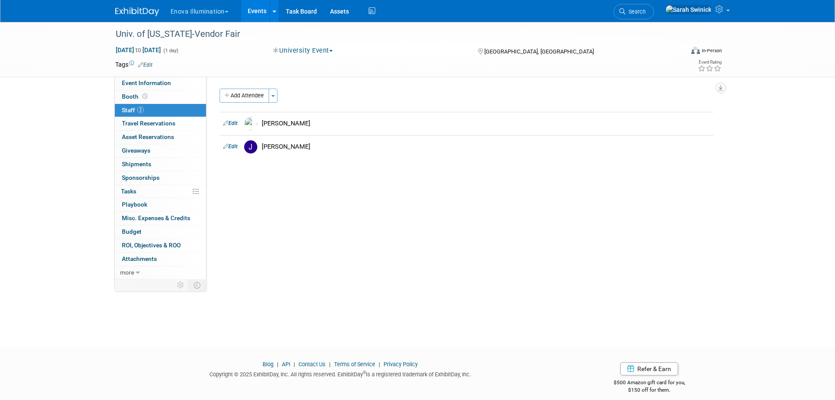
drag, startPoint x: 138, startPoint y: 8, endPoint x: 143, endPoint y: 15, distance: 8.8
click at [138, 9] on img at bounding box center [137, 11] width 44 height 9
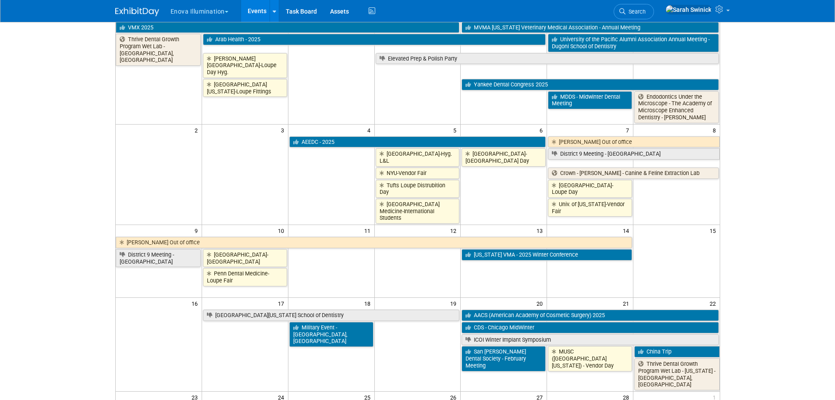
scroll to position [88, 0]
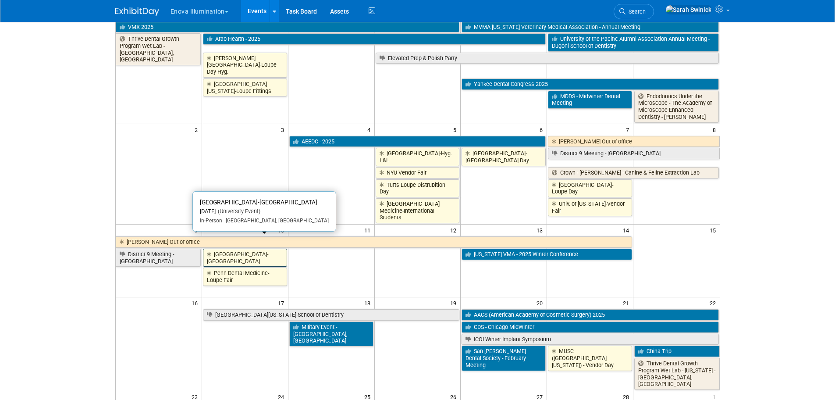
click at [241, 248] on link "[GEOGRAPHIC_DATA]-[GEOGRAPHIC_DATA]" at bounding box center [245, 257] width 84 height 18
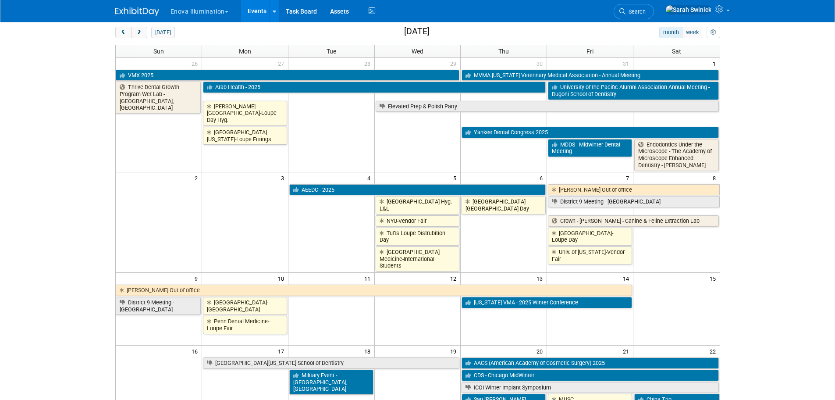
scroll to position [0, 0]
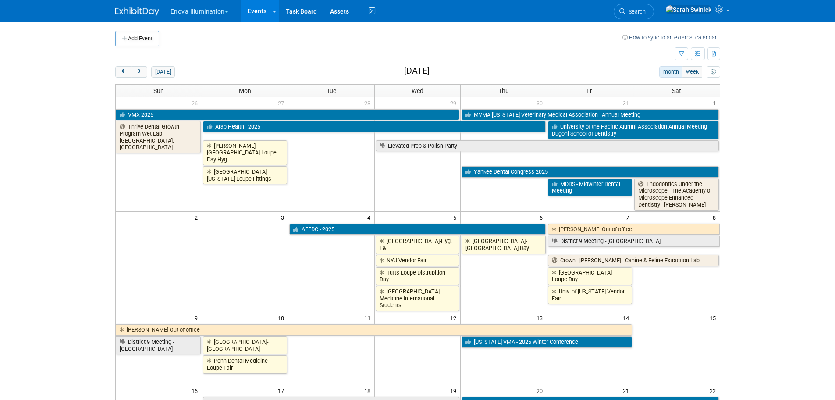
drag, startPoint x: 144, startPoint y: 68, endPoint x: 132, endPoint y: 83, distance: 19.1
click at [142, 67] on button "next" at bounding box center [139, 71] width 16 height 11
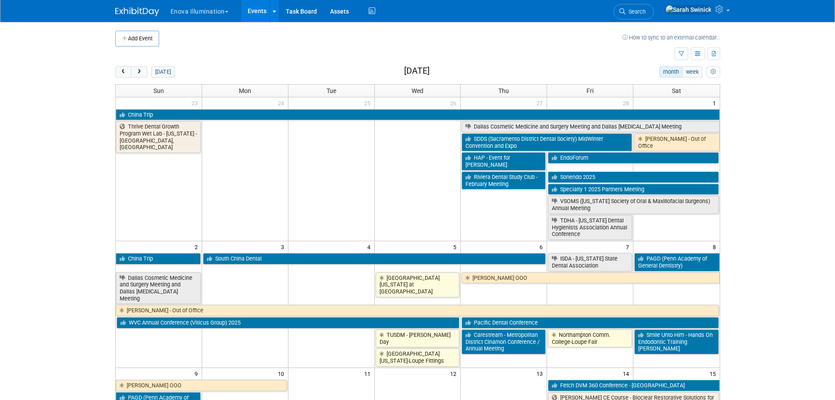
drag, startPoint x: 52, startPoint y: 172, endPoint x: 54, endPoint y: 163, distance: 9.0
click at [51, 171] on body "Enova Illumination Choose Workspace: [GEOGRAPHIC_DATA] Enova Illumination Enova…" at bounding box center [417, 200] width 835 height 400
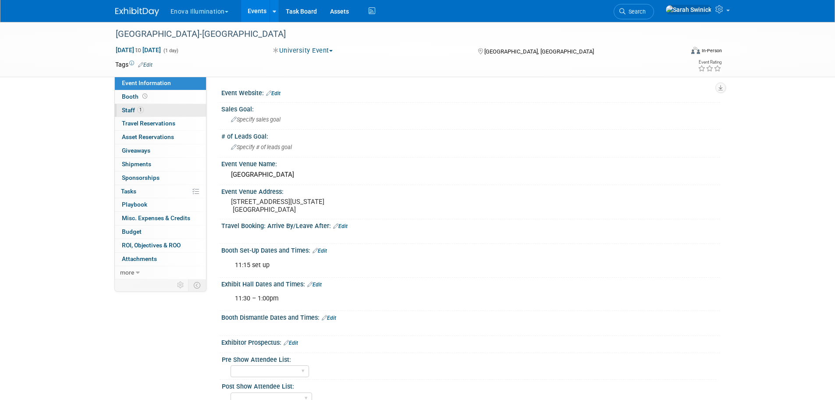
click at [140, 103] on link "Booth" at bounding box center [160, 96] width 91 height 13
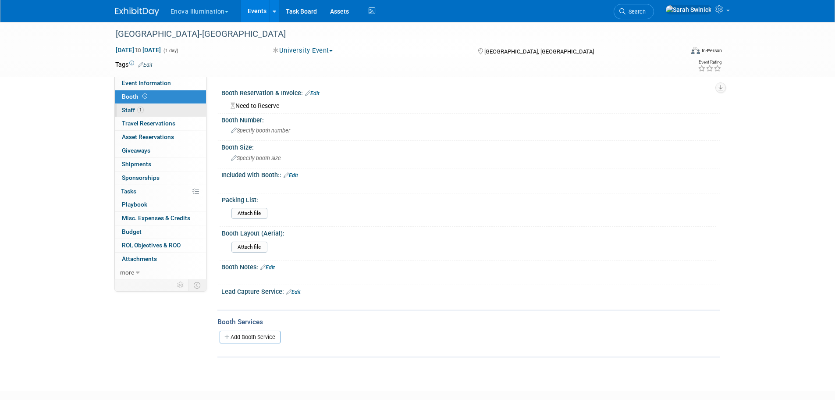
click at [142, 111] on span "1" at bounding box center [140, 109] width 7 height 7
